Goal: Task Accomplishment & Management: Use online tool/utility

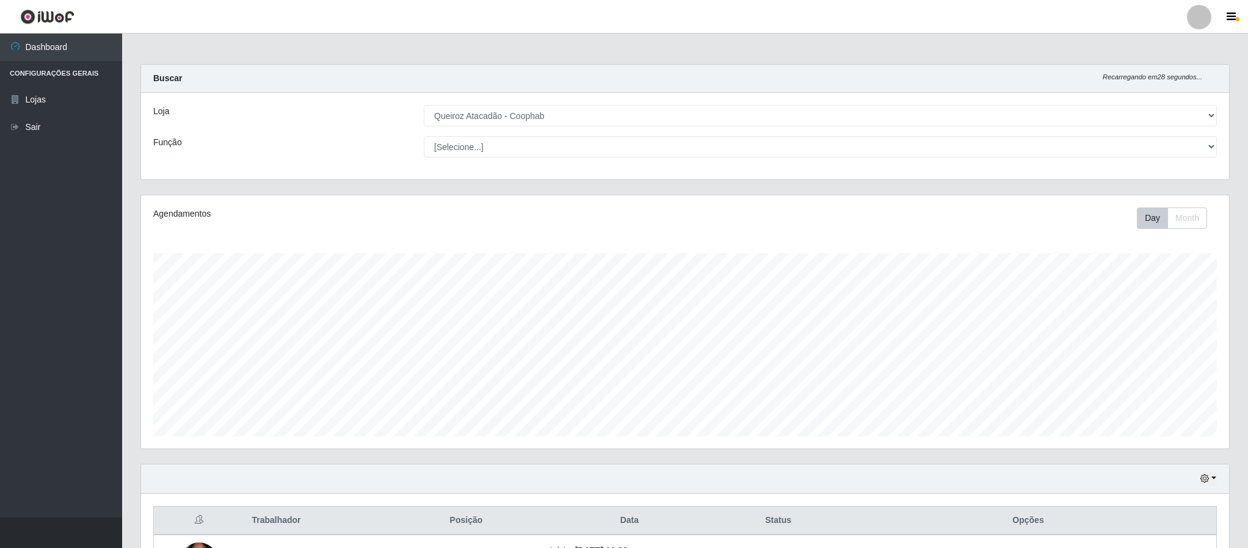
select select "463"
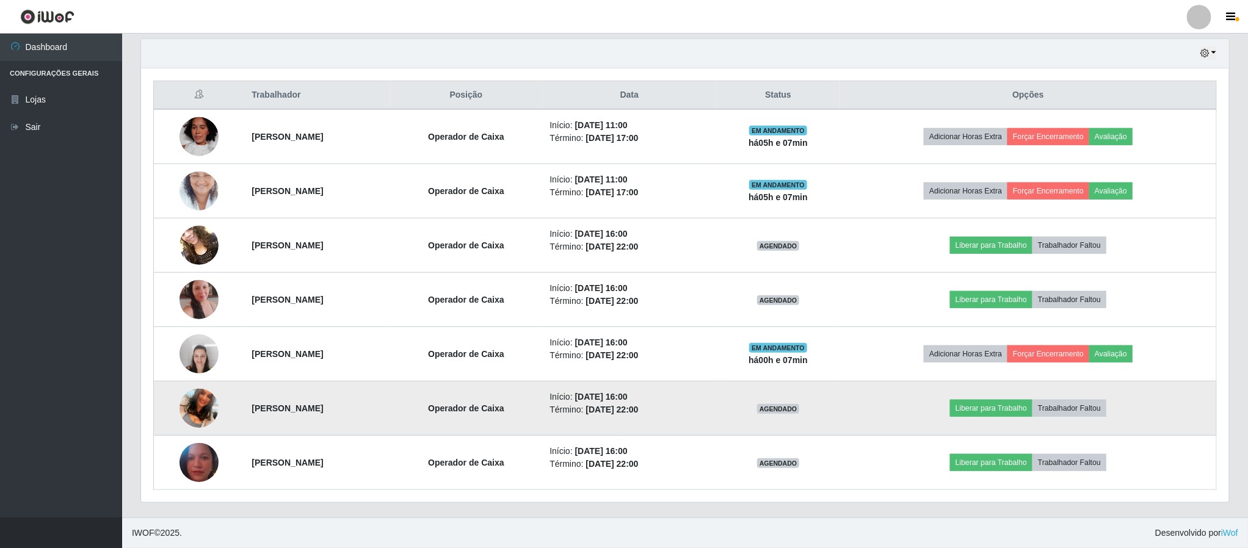
scroll to position [255, 1087]
click at [999, 407] on button "Liberar para Trabalho" at bounding box center [991, 408] width 82 height 17
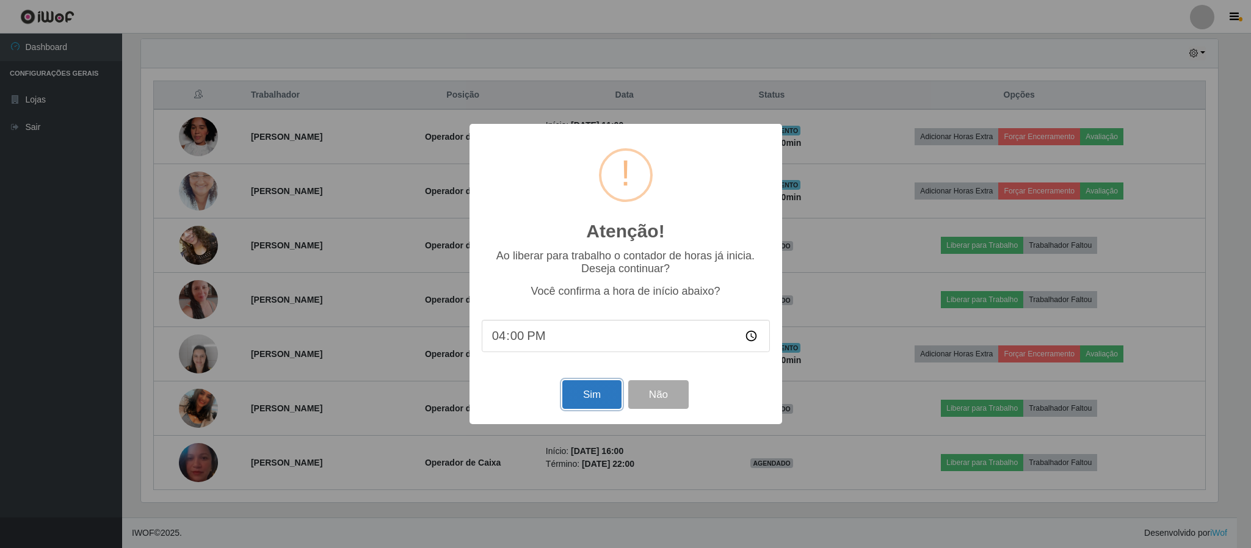
click at [599, 400] on button "Sim" at bounding box center [591, 394] width 59 height 29
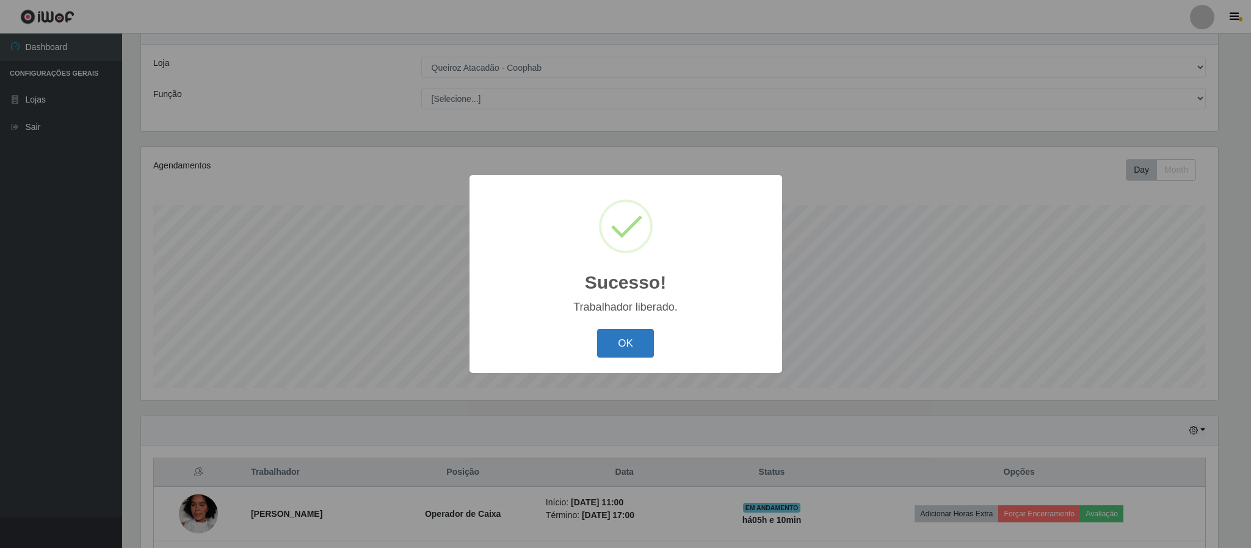
click at [612, 339] on button "OK" at bounding box center [625, 343] width 57 height 29
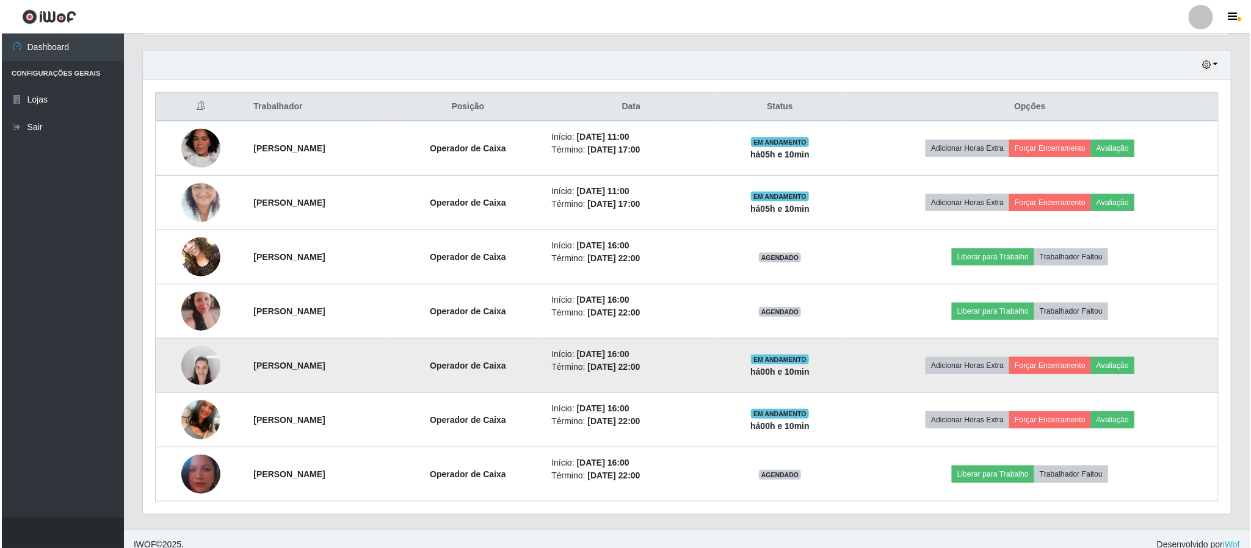
scroll to position [430, 0]
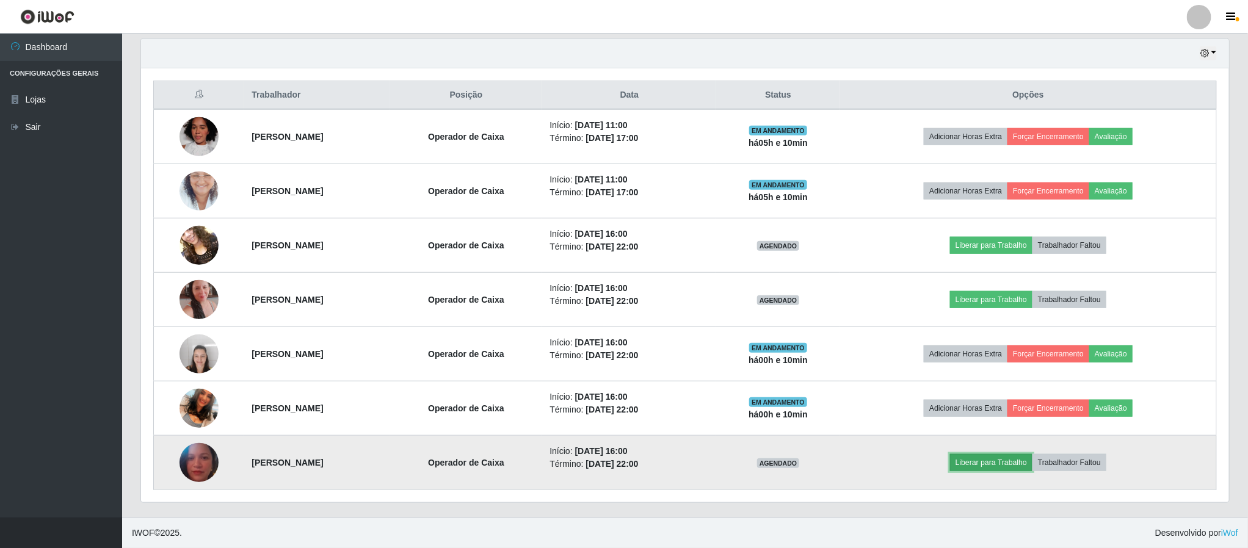
click at [999, 464] on button "Liberar para Trabalho" at bounding box center [991, 462] width 82 height 17
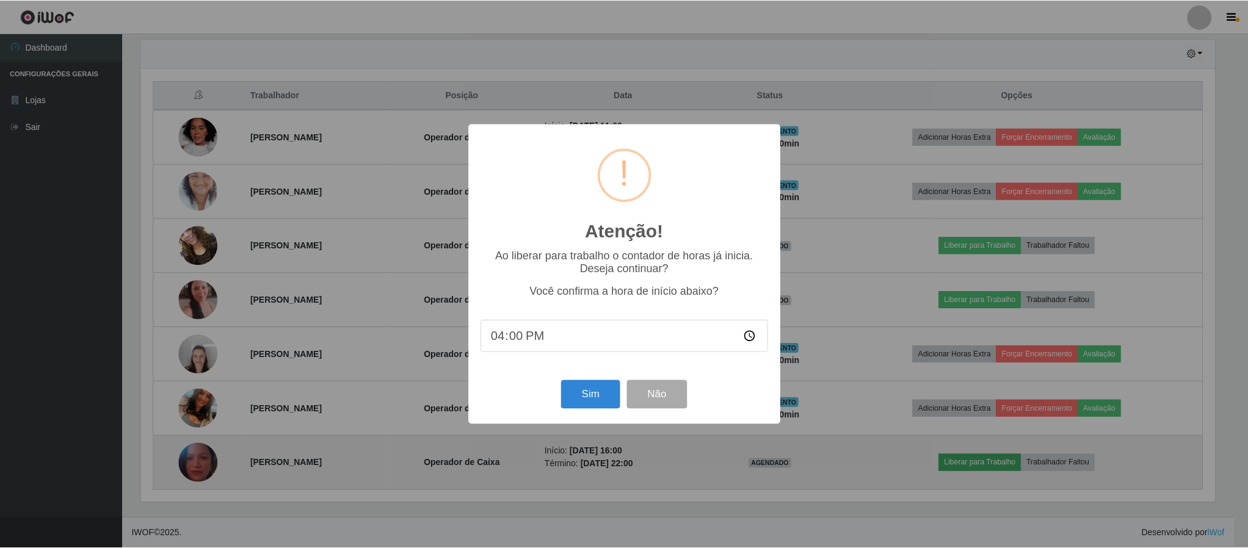
scroll to position [255, 1077]
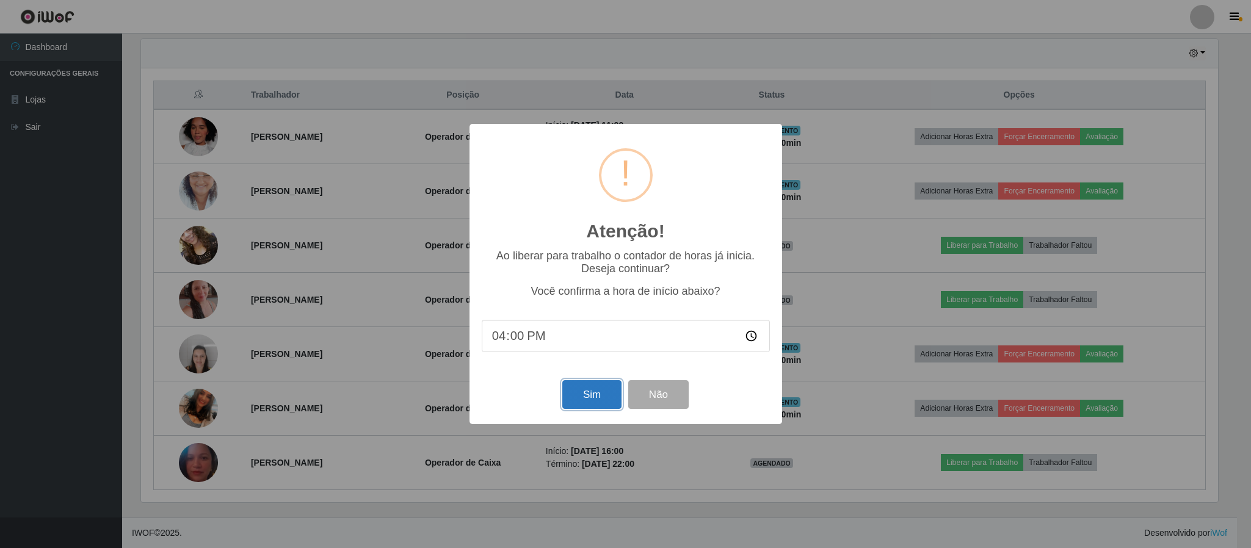
click at [582, 397] on button "Sim" at bounding box center [591, 394] width 59 height 29
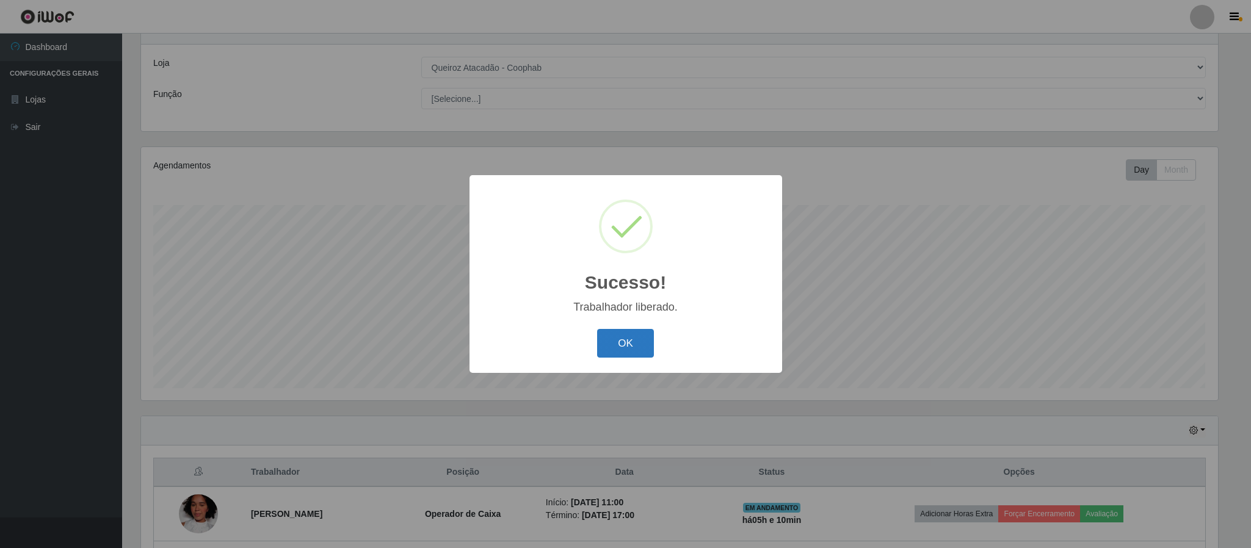
click at [630, 342] on button "OK" at bounding box center [625, 343] width 57 height 29
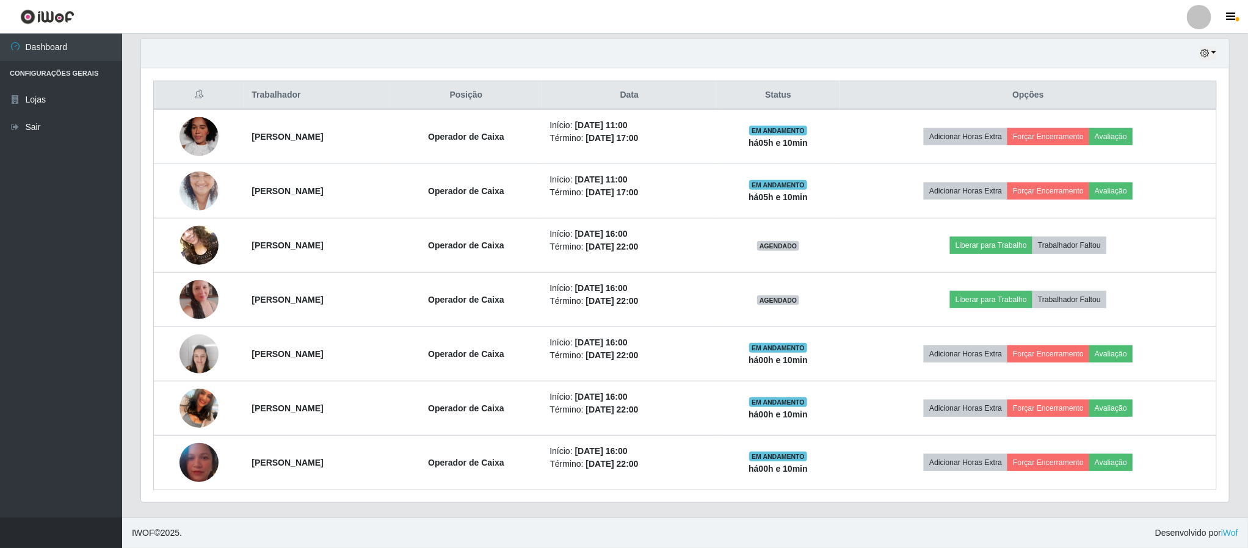
scroll to position [430, 0]
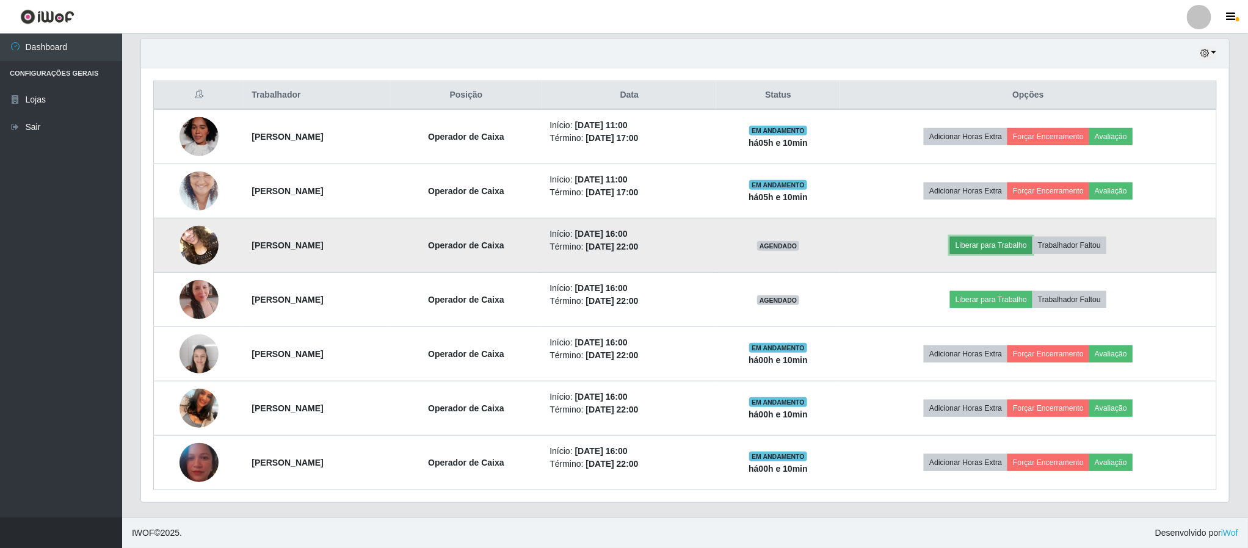
click at [1008, 245] on button "Liberar para Trabalho" at bounding box center [991, 245] width 82 height 17
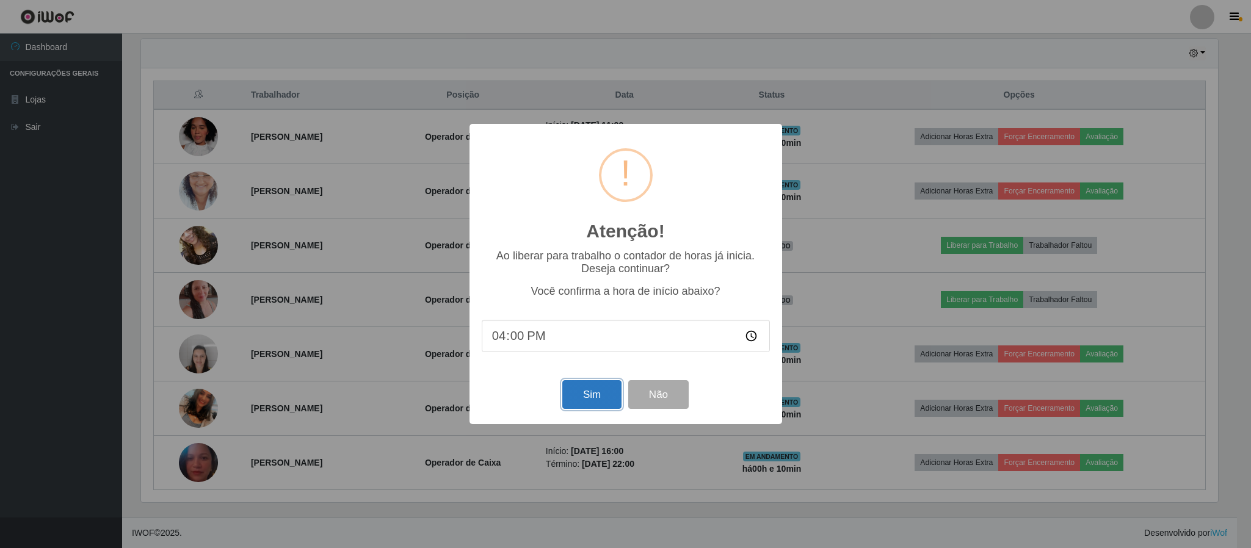
click at [586, 394] on button "Sim" at bounding box center [591, 394] width 59 height 29
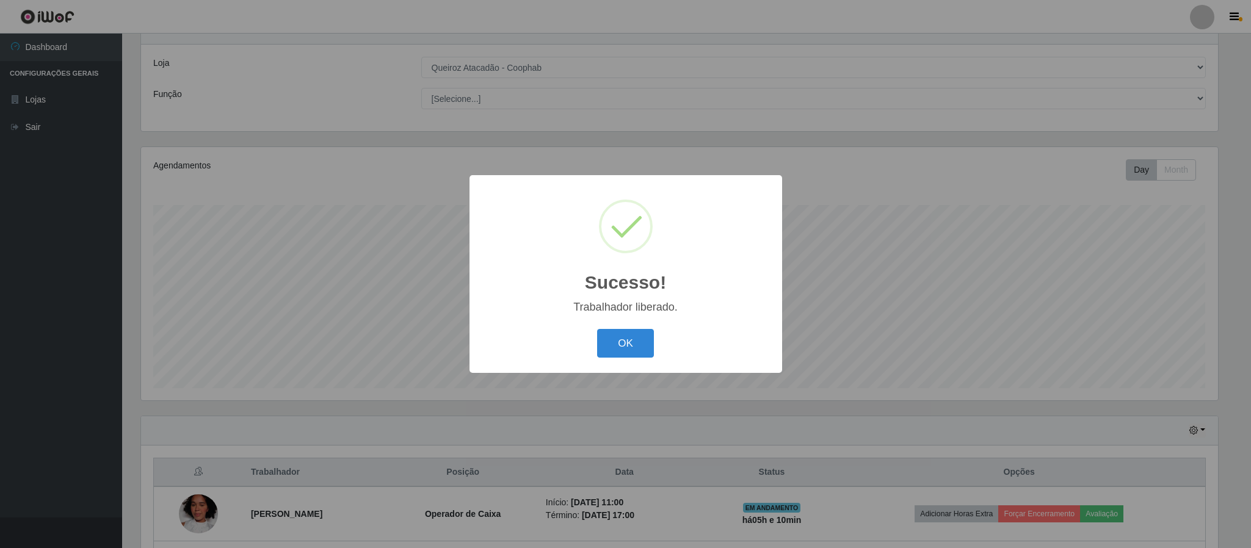
drag, startPoint x: 605, startPoint y: 341, endPoint x: 991, endPoint y: 216, distance: 405.4
click at [618, 341] on button "OK" at bounding box center [625, 343] width 57 height 29
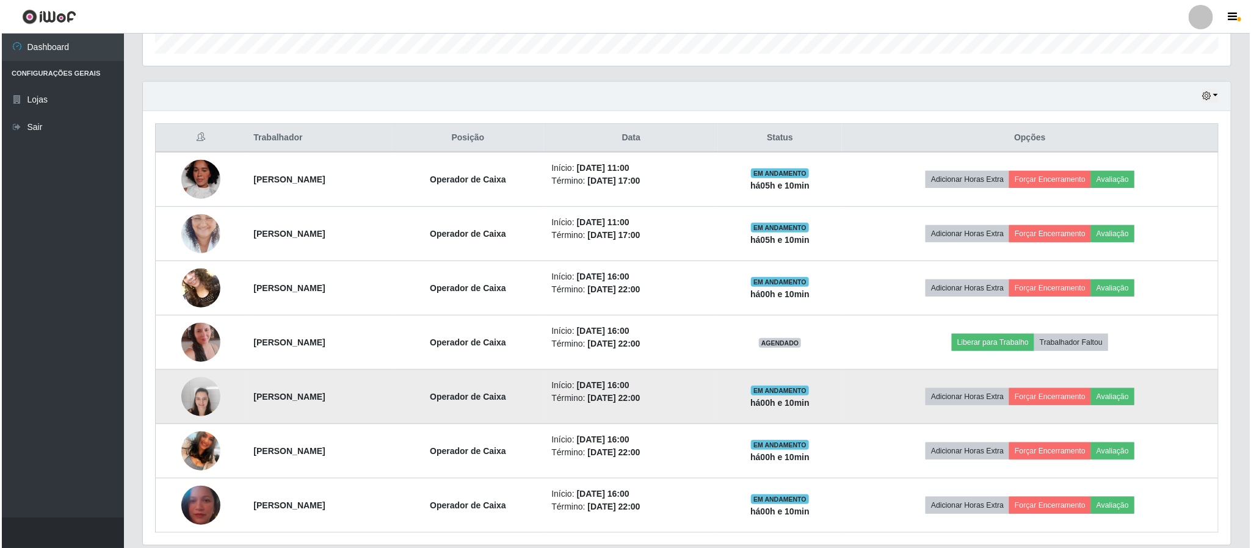
scroll to position [415, 0]
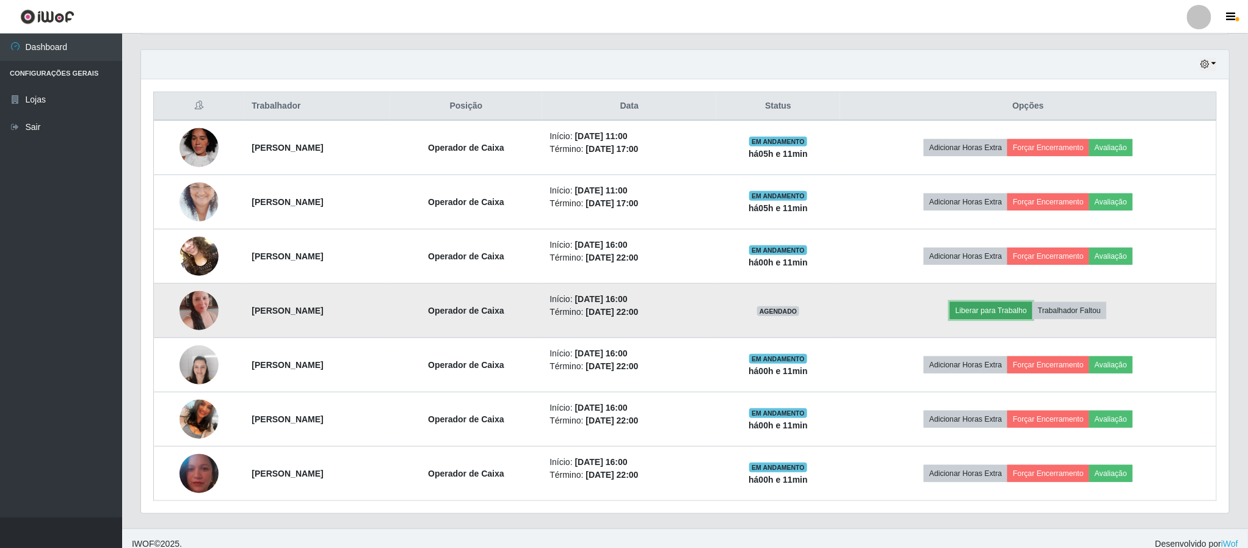
click at [993, 316] on button "Liberar para Trabalho" at bounding box center [991, 310] width 82 height 17
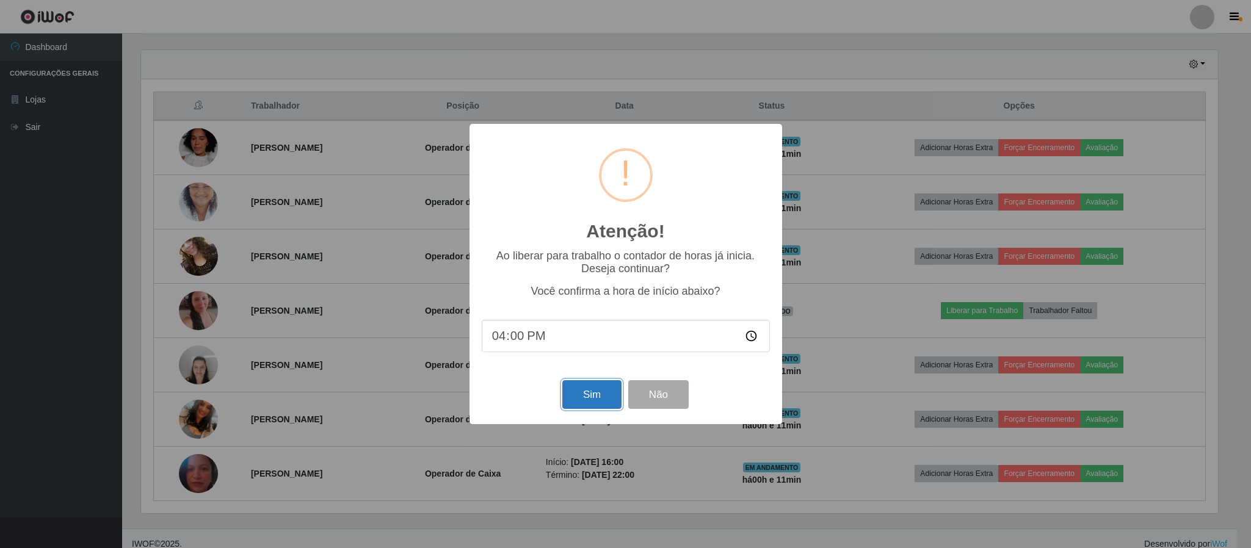
click at [582, 399] on button "Sim" at bounding box center [591, 394] width 59 height 29
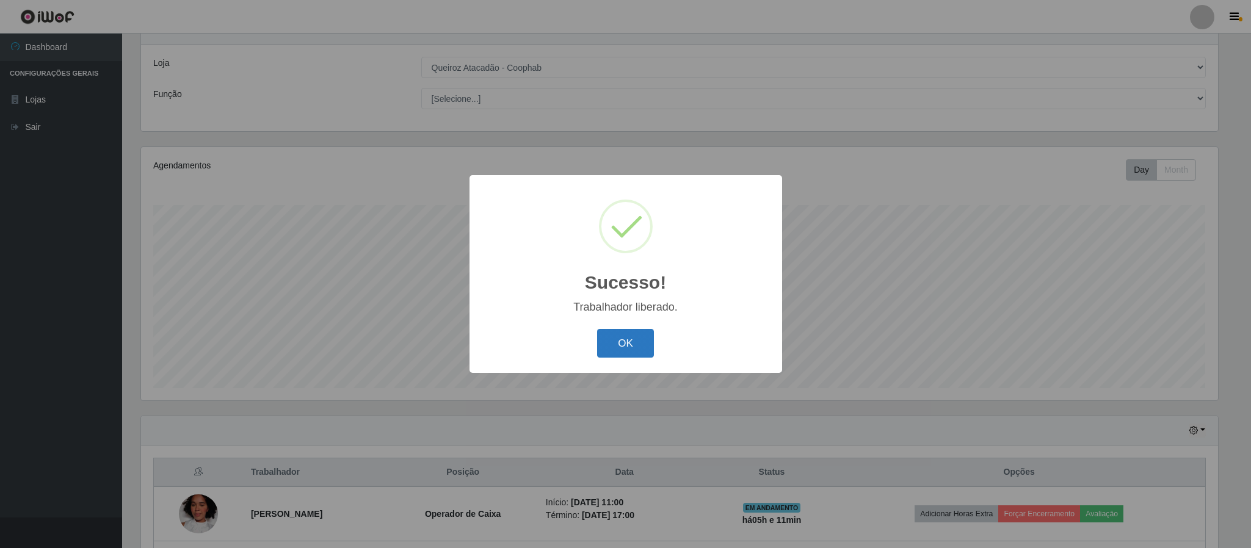
click at [615, 339] on button "OK" at bounding box center [625, 343] width 57 height 29
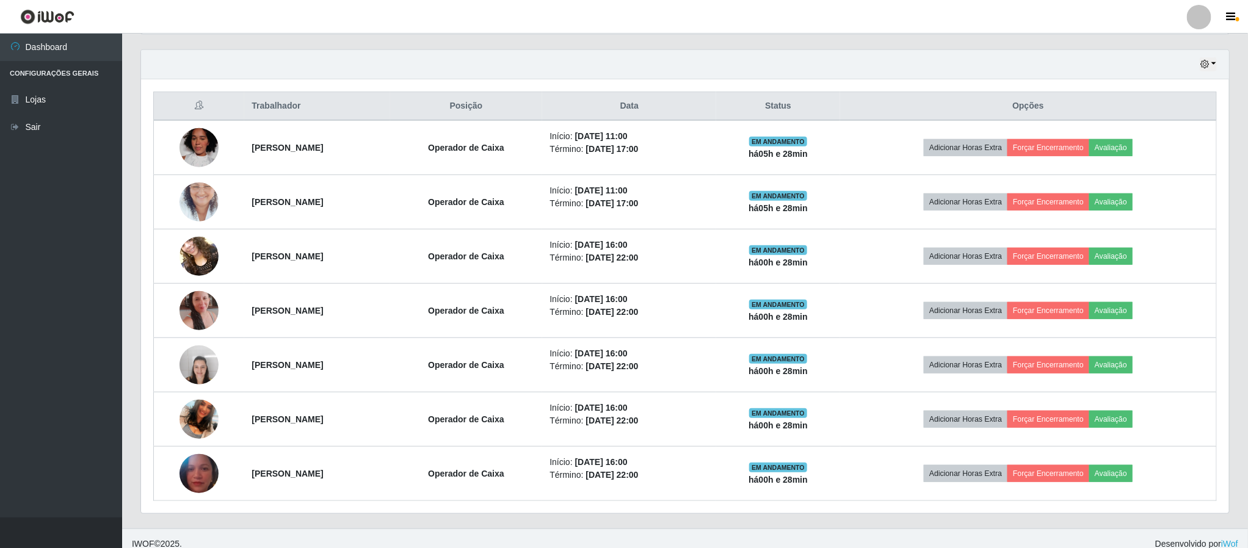
scroll to position [430, 0]
